Goal: Find contact information: Find contact information

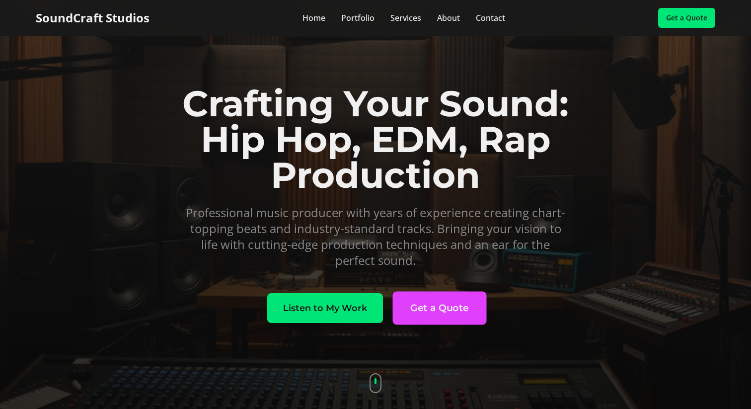
click at [445, 311] on button "Get a Quote" at bounding box center [439, 307] width 94 height 33
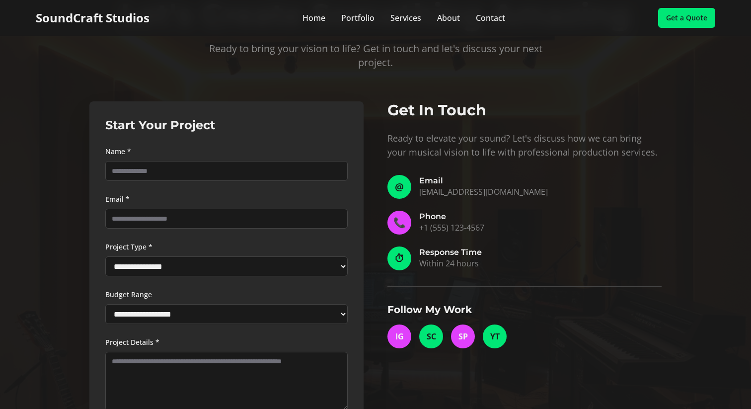
scroll to position [2838, 0]
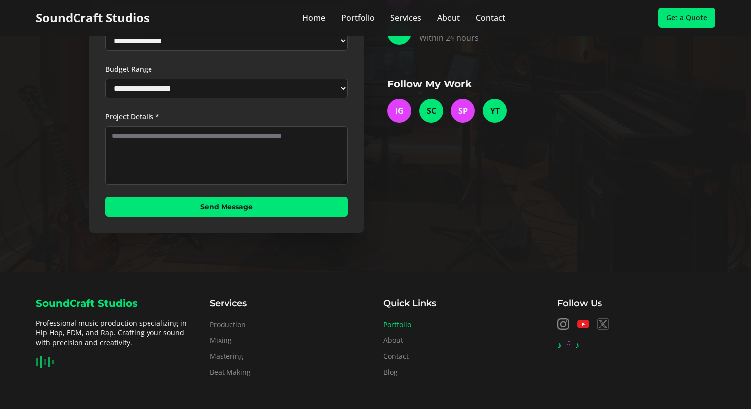
click at [408, 319] on link "Portfolio" at bounding box center [398, 323] width 28 height 9
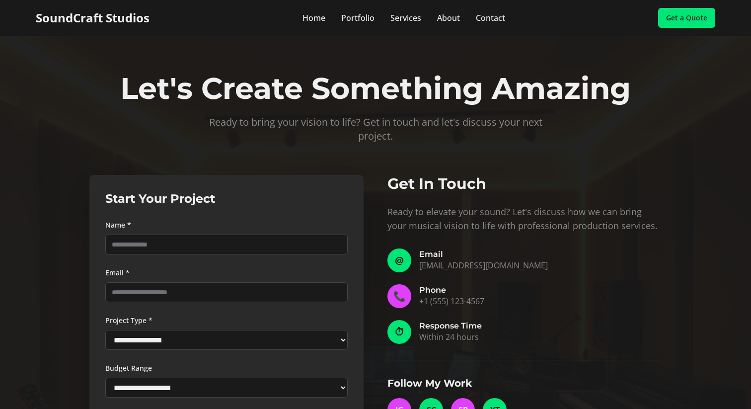
scroll to position [2838, 0]
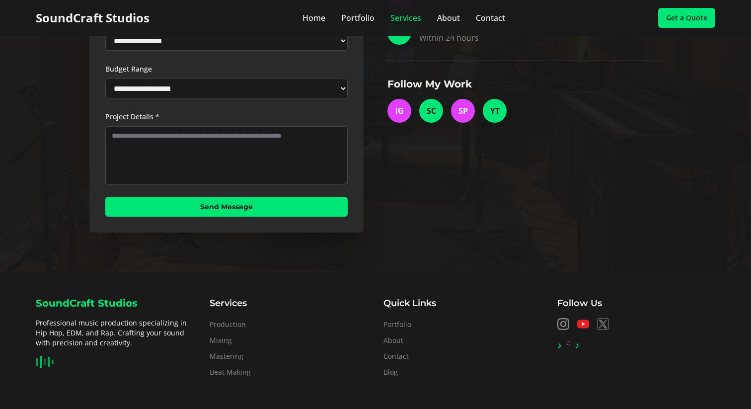
click at [404, 17] on link "Services" at bounding box center [405, 18] width 31 height 12
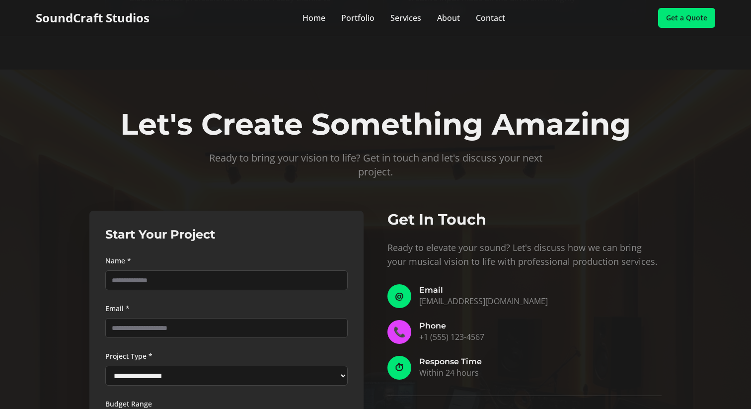
scroll to position [2297, 0]
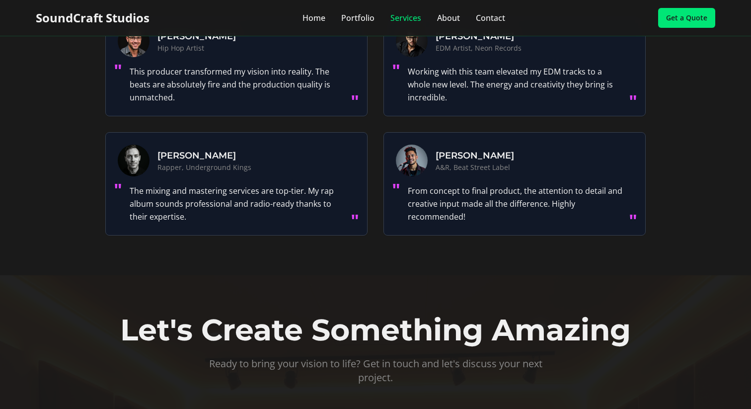
click at [398, 17] on link "Services" at bounding box center [405, 18] width 31 height 12
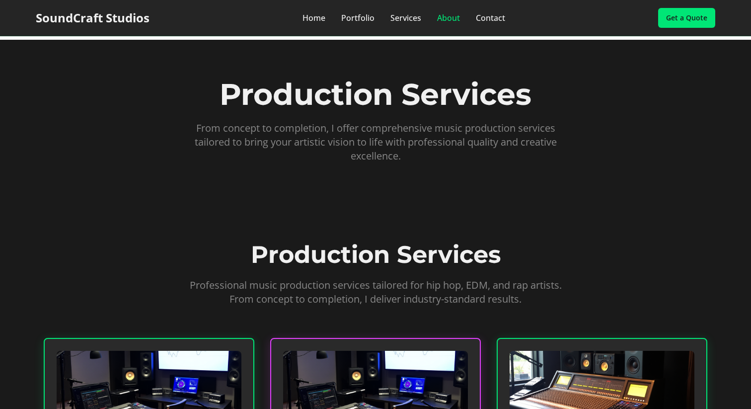
click at [447, 20] on link "About" at bounding box center [448, 18] width 23 height 12
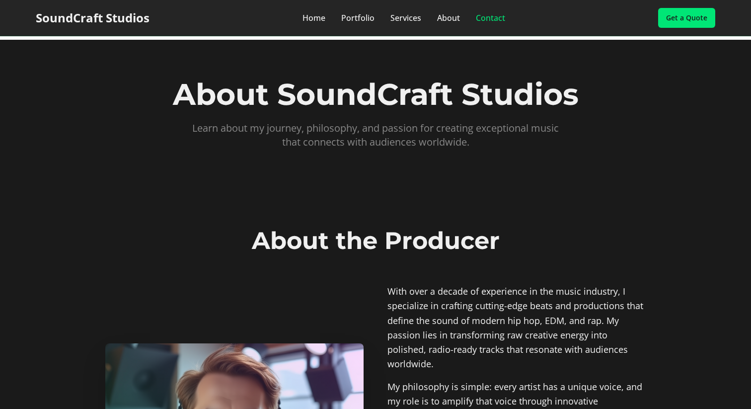
click at [487, 18] on link "Contact" at bounding box center [490, 18] width 29 height 12
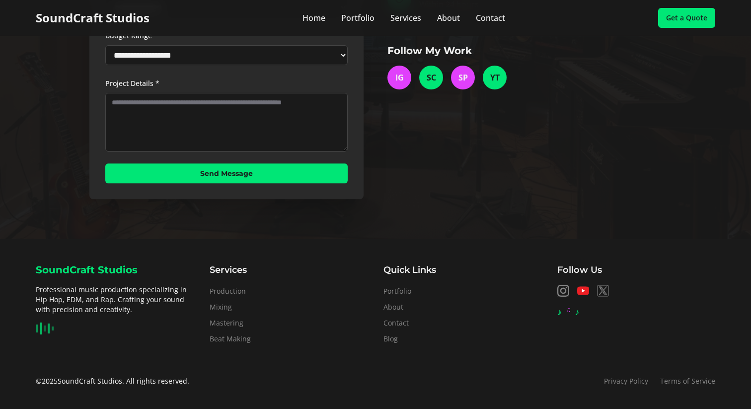
scroll to position [488, 0]
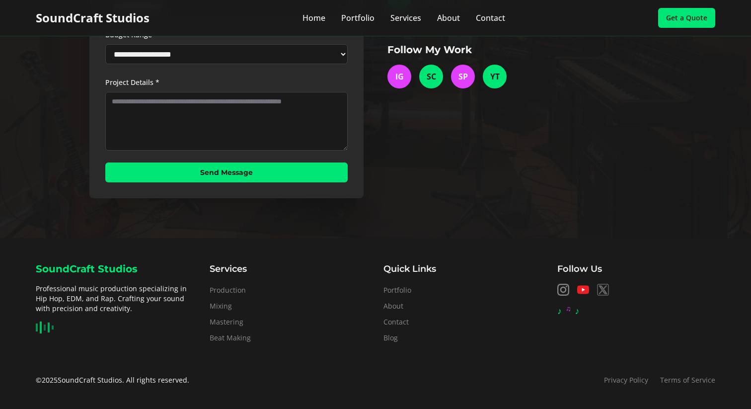
click at [585, 290] on icon at bounding box center [583, 290] width 12 height 8
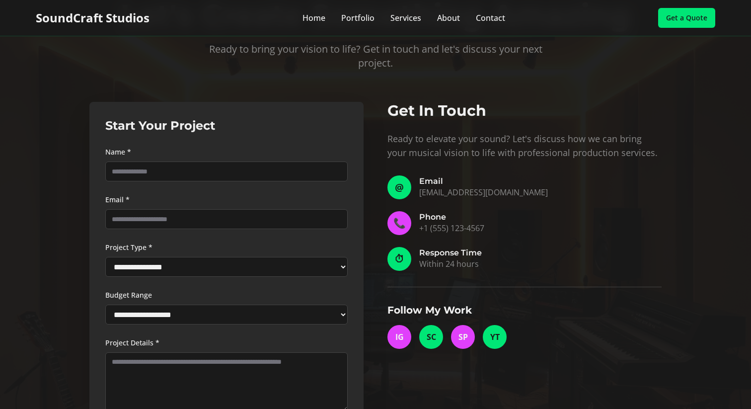
scroll to position [0, 0]
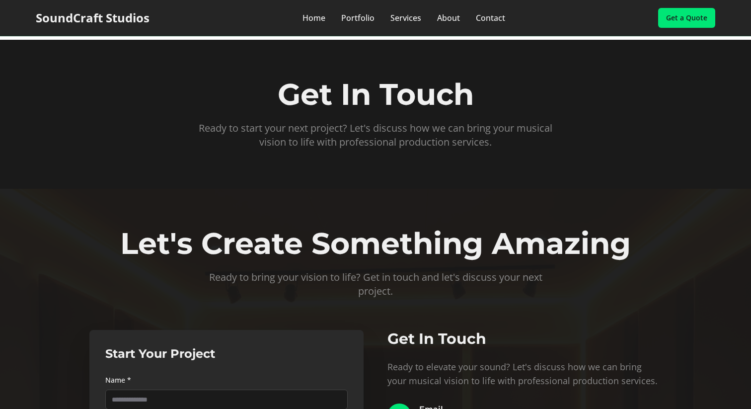
click at [434, 95] on h1 "Get In Touch" at bounding box center [376, 94] width 664 height 30
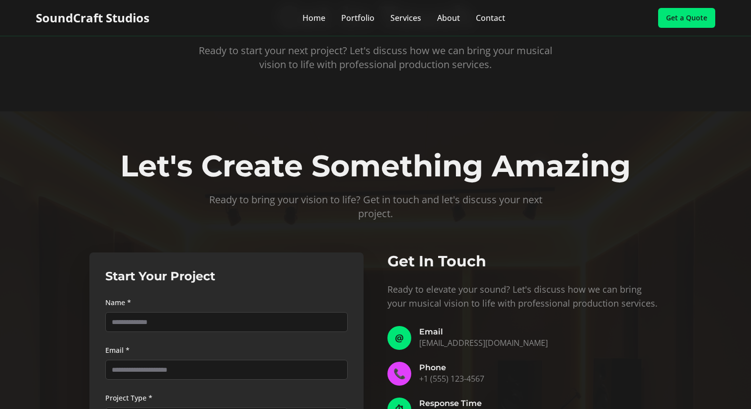
scroll to position [81, 0]
